Goal: Entertainment & Leisure: Consume media (video, audio)

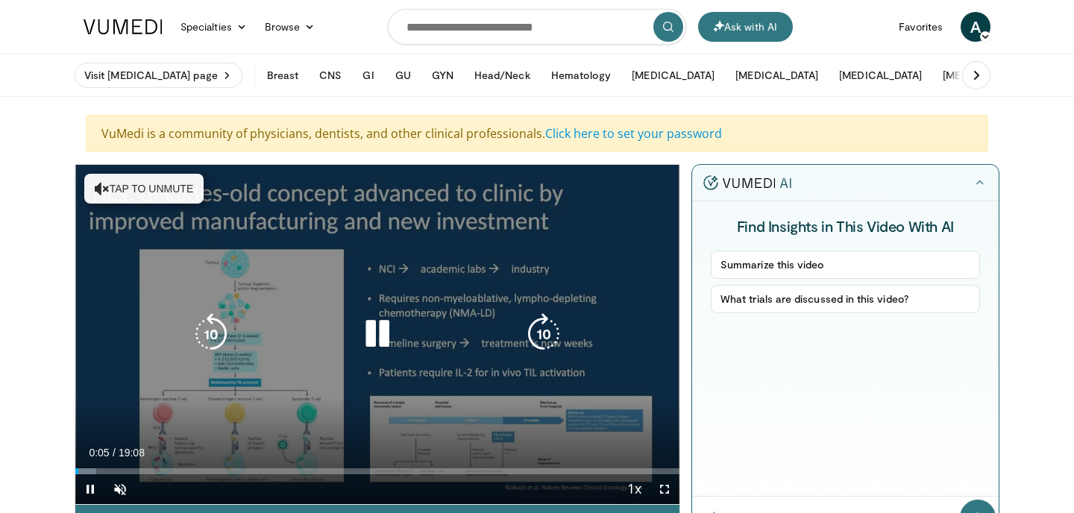
click at [160, 186] on button "Tap to unmute" at bounding box center [143, 189] width 119 height 30
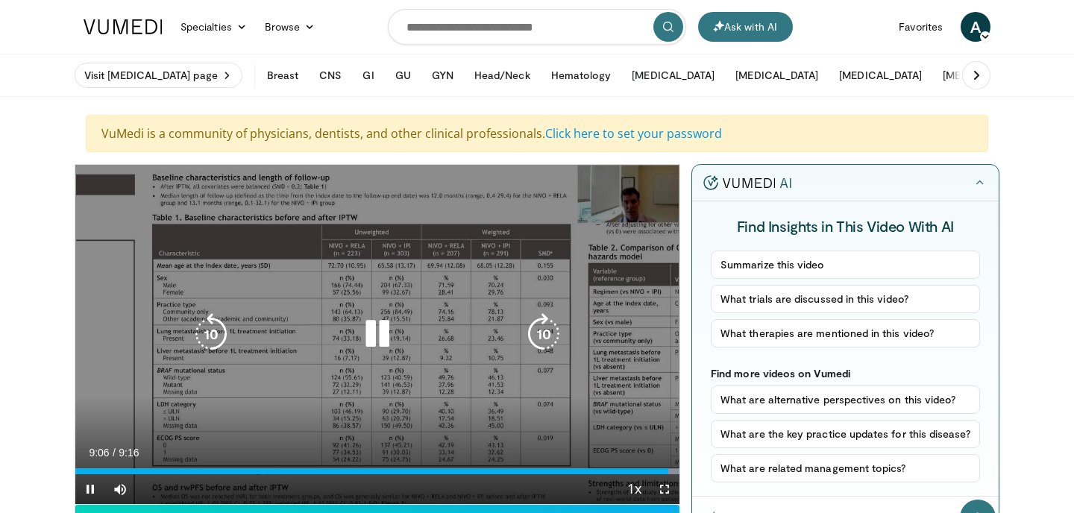
click at [376, 336] on icon "Video Player" at bounding box center [377, 334] width 42 height 42
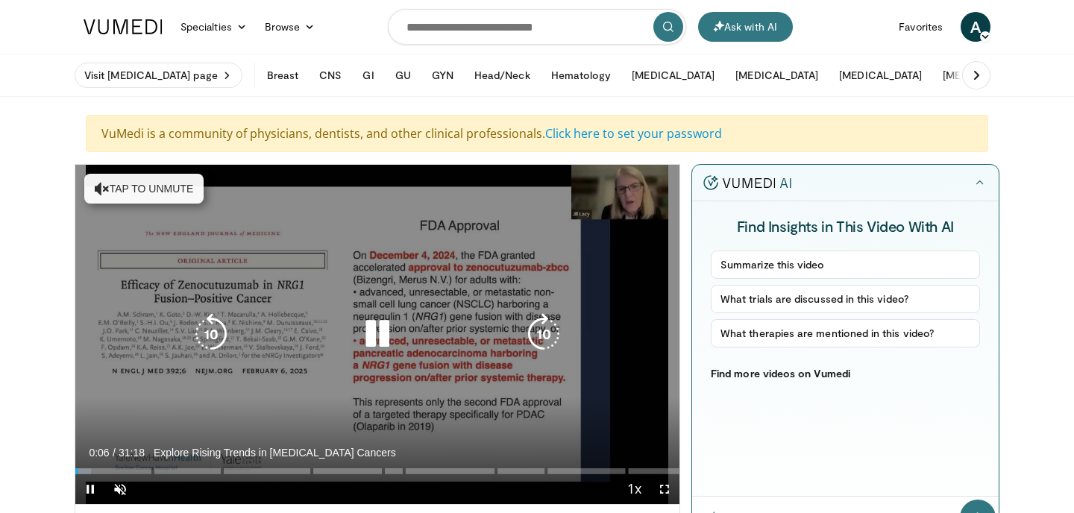
click at [178, 196] on button "Tap to unmute" at bounding box center [143, 189] width 119 height 30
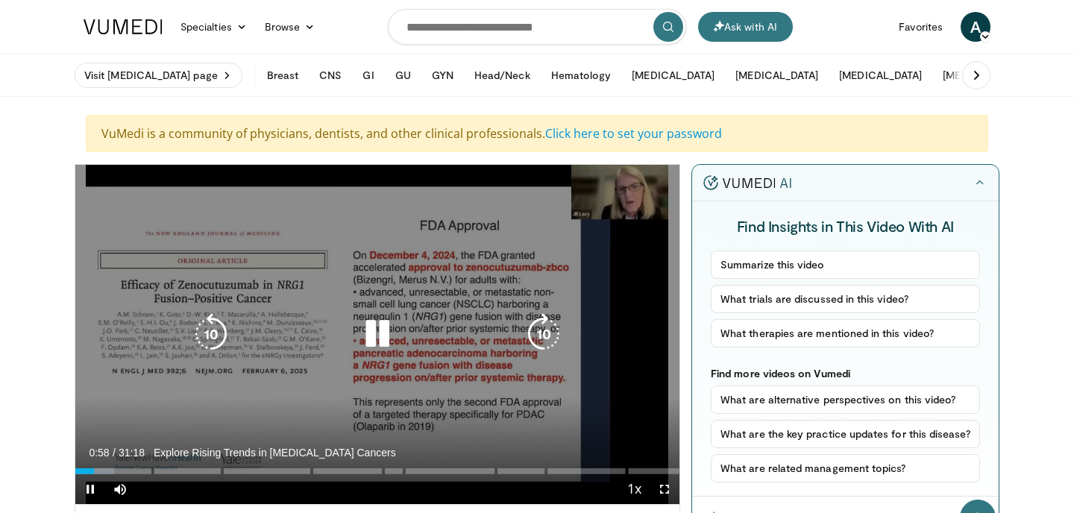
click at [374, 338] on icon "Video Player" at bounding box center [377, 334] width 42 height 42
click at [370, 328] on icon "Video Player" at bounding box center [377, 334] width 42 height 42
click at [377, 330] on icon "Video Player" at bounding box center [377, 334] width 42 height 42
click at [368, 332] on icon "Video Player" at bounding box center [377, 334] width 42 height 42
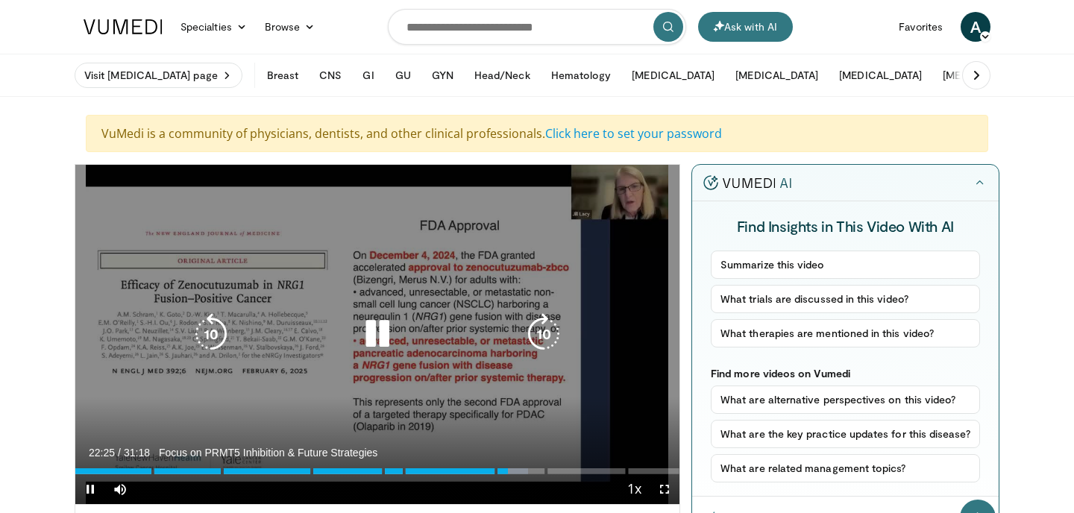
scroll to position [19, 0]
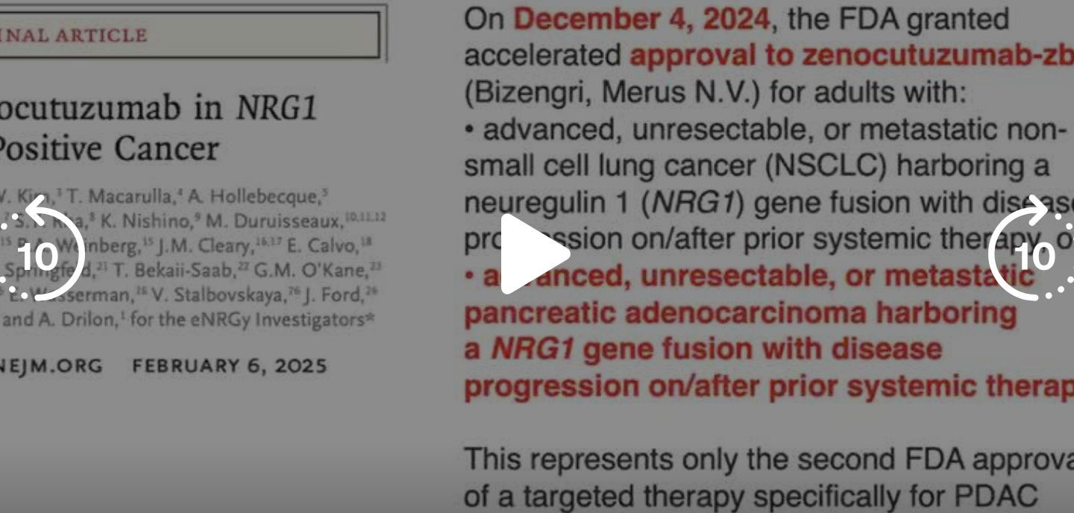
click at [369, 321] on icon "Video Player" at bounding box center [377, 315] width 42 height 42
click at [368, 321] on icon "Video Player" at bounding box center [377, 315] width 42 height 42
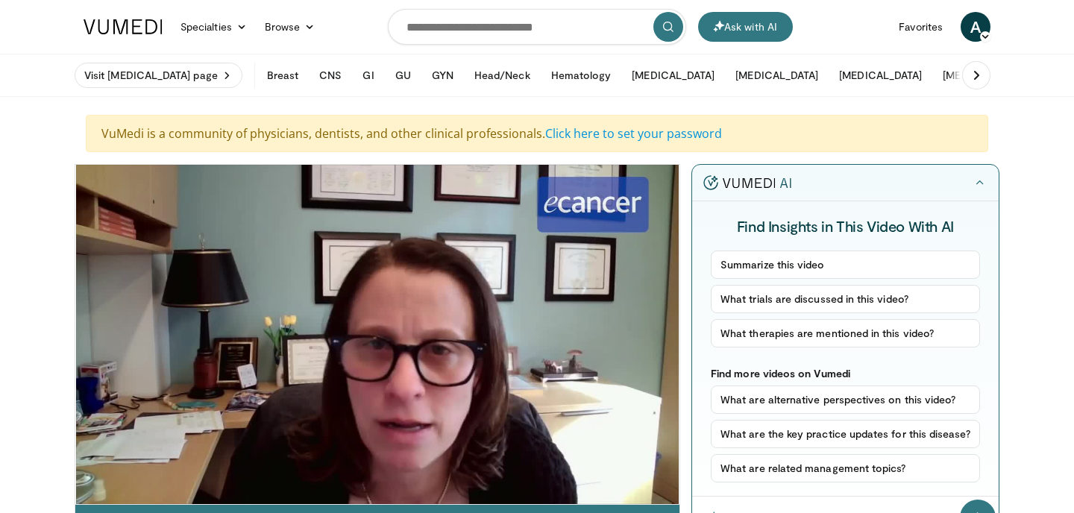
scroll to position [1, 0]
